Goal: Task Accomplishment & Management: Complete application form

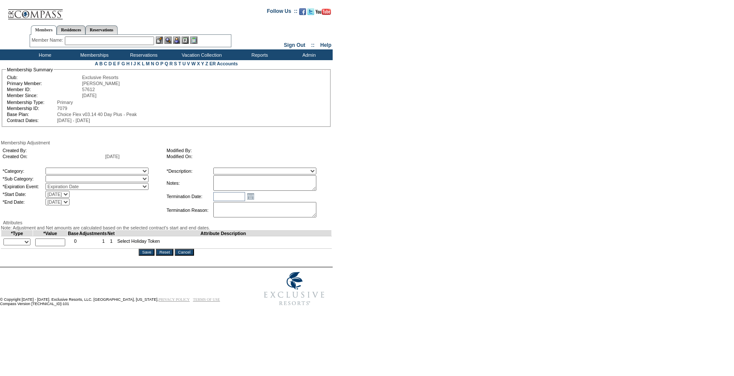
click at [307, 191] on textarea at bounding box center [264, 182] width 103 height 15
paste textarea "[PERSON_NAME] Greens case [DATE], and [PERSON_NAME]/[PERSON_NAME] approval, rol…"
drag, startPoint x: 330, startPoint y: 197, endPoint x: 336, endPoint y: 236, distance: 39.9
click at [332, 222] on div "Created By: Created On: [DATE] Modified By: Modified On: *Category: A La Carte …" at bounding box center [166, 183] width 331 height 76
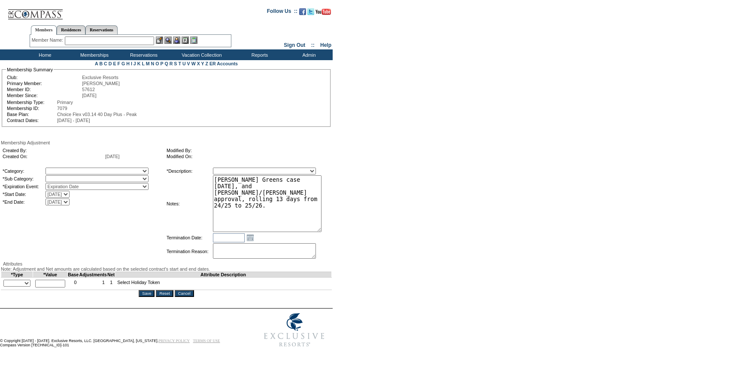
click at [288, 201] on textarea "[PERSON_NAME] Greens case [DATE], and [PERSON_NAME]/[PERSON_NAME] approval, rol…" at bounding box center [267, 203] width 109 height 57
click at [298, 201] on textarea "Per [PERSON_NAME] Greens case [DATE], and [PERSON_NAME]/[PERSON_NAME] approval,…" at bounding box center [267, 203] width 109 height 57
click at [298, 199] on textarea "[PERSON_NAME] Greens case [DATE], and [PERSON_NAME]/[PERSON_NAME] approval, rol…" at bounding box center [267, 203] width 109 height 57
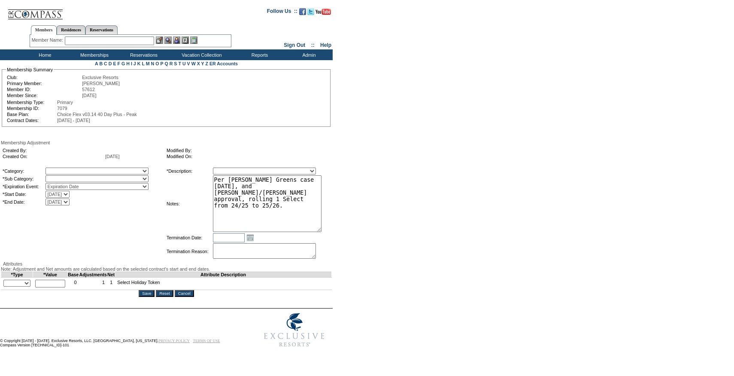
click at [239, 192] on textarea "Per [PERSON_NAME] Greens case [DATE], and [PERSON_NAME]/[PERSON_NAME] approval,…" at bounding box center [267, 203] width 109 height 57
click at [278, 220] on textarea "Per [PERSON_NAME] Greens case [DATE], and [PERSON_NAME]/[PERSON_NAME] approval,…" at bounding box center [267, 203] width 109 height 57
type textarea "Per [PERSON_NAME] Greens case [DATE], and [PERSON_NAME]/[PERSON_NAME] approval,…"
click at [98, 174] on select "A La Carte Days Contract Election Days Converted Days [MEDICAL_DATA] Other Refe…" at bounding box center [97, 170] width 103 height 7
select select "56"
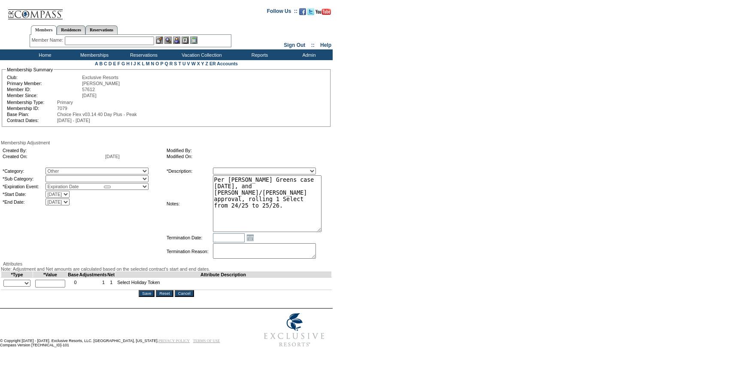
click at [63, 174] on select "A La Carte Days Contract Election Days Converted Days [MEDICAL_DATA] Other Refe…" at bounding box center [97, 170] width 103 height 7
click at [84, 182] on select at bounding box center [97, 178] width 103 height 7
click at [79, 182] on select at bounding box center [97, 178] width 103 height 7
